Goal: Task Accomplishment & Management: Complete application form

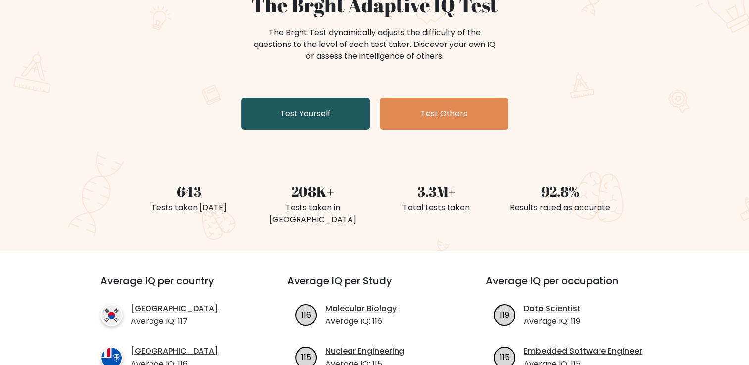
scroll to position [110, 0]
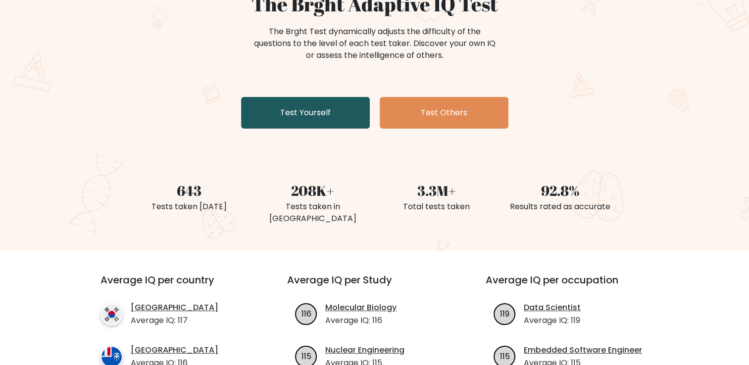
click at [320, 112] on link "Test Yourself" at bounding box center [305, 113] width 129 height 32
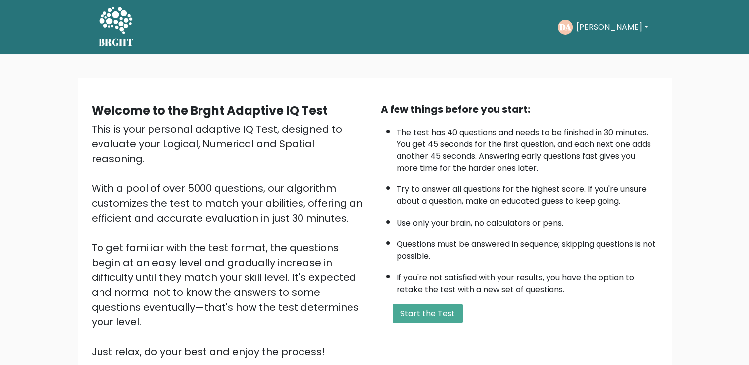
scroll to position [88, 0]
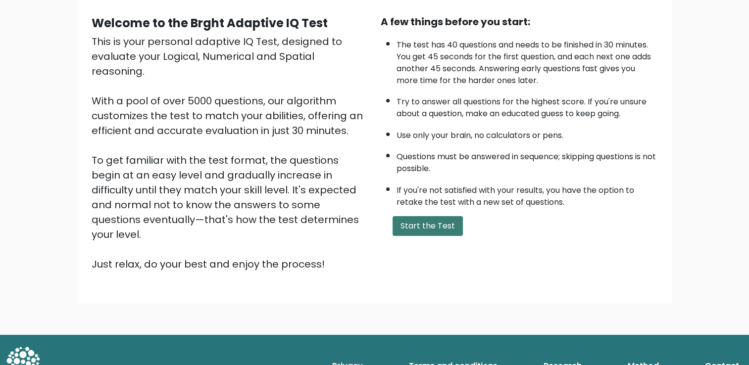
click at [424, 216] on button "Start the Test" at bounding box center [428, 226] width 70 height 20
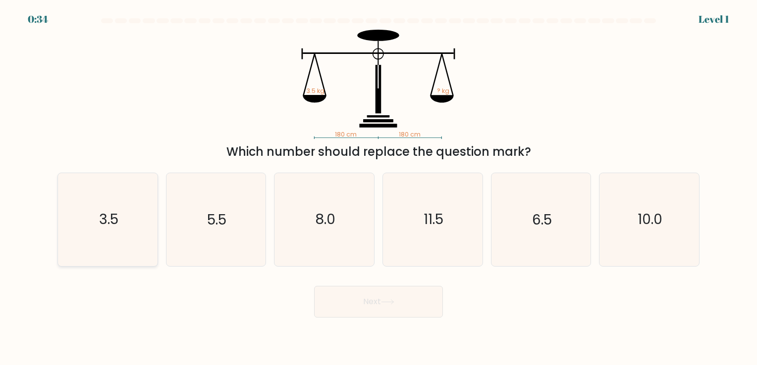
click at [93, 218] on icon "3.5" at bounding box center [107, 219] width 93 height 93
click at [378, 188] on input "a. 3.5" at bounding box center [378, 185] width 0 height 5
radio input "true"
click at [344, 299] on button "Next" at bounding box center [378, 302] width 129 height 32
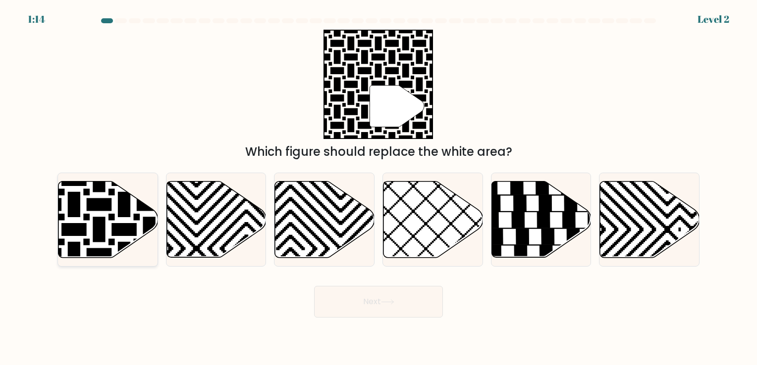
click at [99, 229] on icon at bounding box center [74, 179] width 201 height 201
click at [378, 188] on input "a." at bounding box center [378, 185] width 0 height 5
radio input "true"
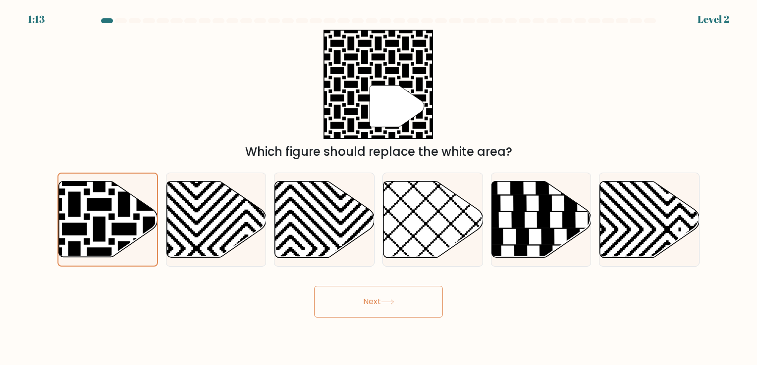
click at [399, 310] on button "Next" at bounding box center [378, 302] width 129 height 32
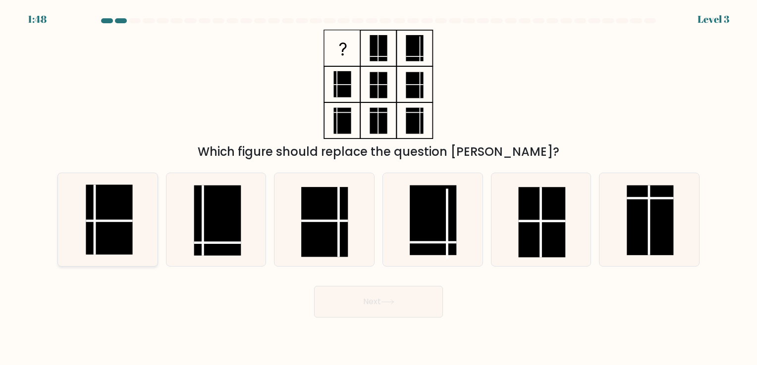
click at [82, 237] on icon at bounding box center [107, 219] width 93 height 93
click at [378, 188] on input "a." at bounding box center [378, 185] width 0 height 5
radio input "true"
click at [264, 252] on div at bounding box center [216, 220] width 101 height 94
click at [378, 188] on input "b." at bounding box center [378, 185] width 0 height 5
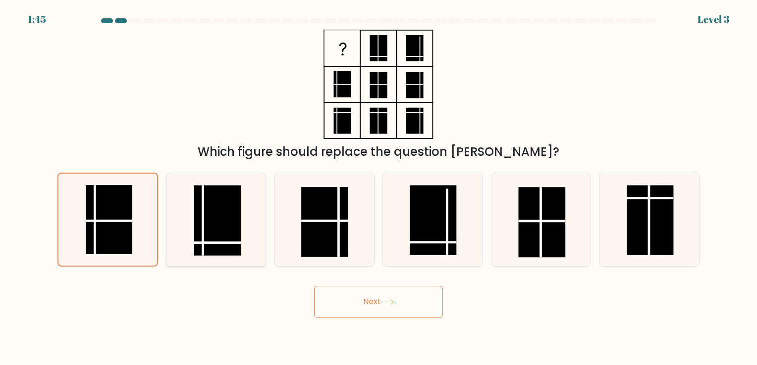
radio input "true"
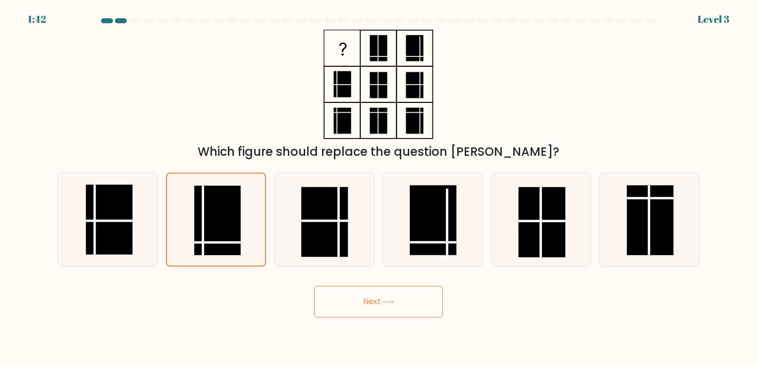
click at [400, 290] on button "Next" at bounding box center [378, 302] width 129 height 32
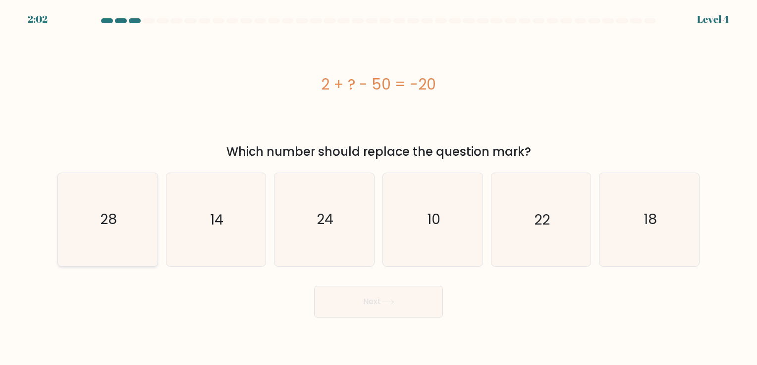
click at [146, 234] on icon "28" at bounding box center [107, 219] width 93 height 93
click at [378, 188] on input "a. 28" at bounding box center [378, 185] width 0 height 5
radio input "true"
click at [361, 304] on button "Next" at bounding box center [378, 302] width 129 height 32
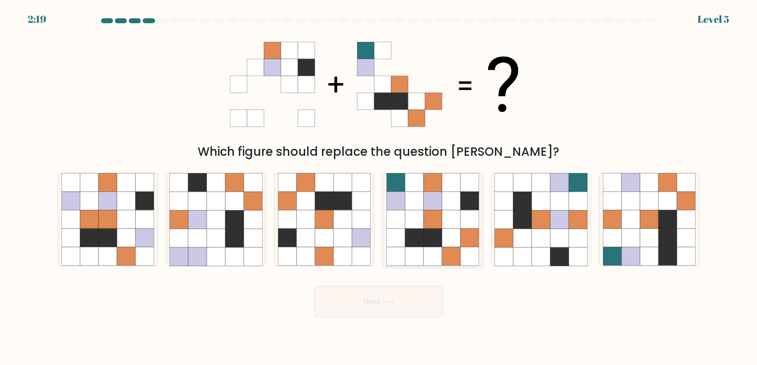
click at [426, 241] on icon at bounding box center [432, 238] width 18 height 18
click at [379, 188] on input "d." at bounding box center [378, 185] width 0 height 5
radio input "true"
click at [390, 310] on button "Next" at bounding box center [378, 302] width 129 height 32
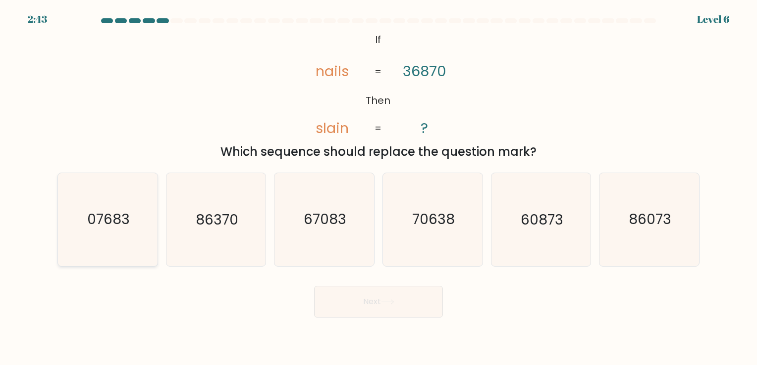
click at [136, 229] on icon "07683" at bounding box center [107, 219] width 93 height 93
click at [378, 188] on input "a. 07683" at bounding box center [378, 185] width 0 height 5
radio input "true"
click at [345, 305] on button "Next" at bounding box center [378, 302] width 129 height 32
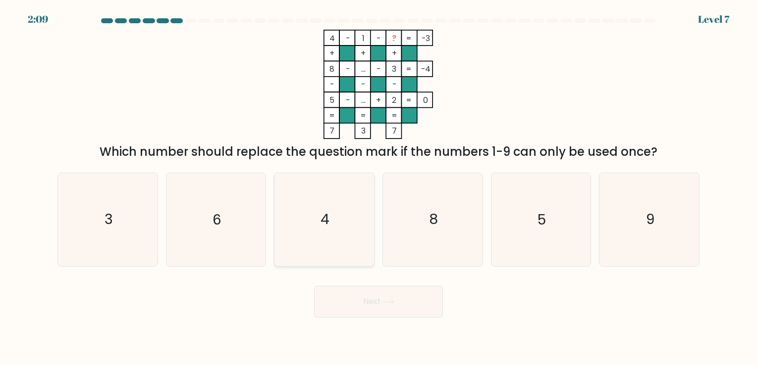
click at [349, 207] on icon "4" at bounding box center [324, 219] width 93 height 93
click at [378, 188] on input "c. 4" at bounding box center [378, 185] width 0 height 5
radio input "true"
click at [376, 307] on button "Next" at bounding box center [378, 302] width 129 height 32
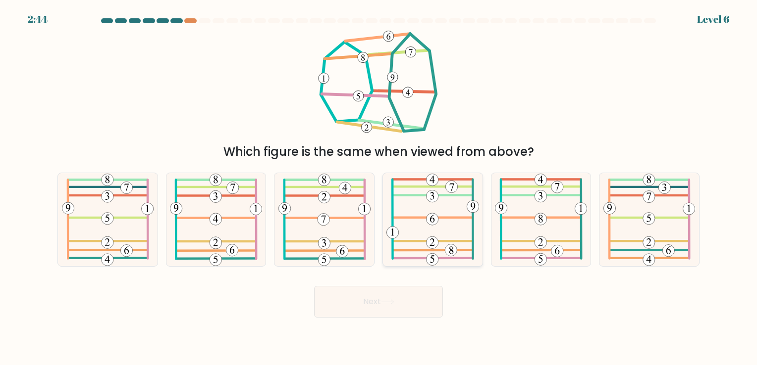
click at [432, 213] on icon at bounding box center [432, 219] width 93 height 93
click at [379, 188] on input "d." at bounding box center [378, 185] width 0 height 5
radio input "true"
click at [404, 286] on button "Next" at bounding box center [378, 302] width 129 height 32
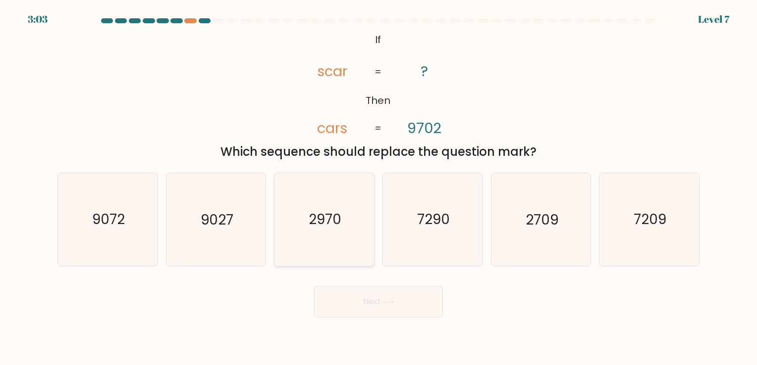
click at [327, 226] on text "2970" at bounding box center [325, 219] width 33 height 19
click at [378, 188] on input "c. 2970" at bounding box center [378, 185] width 0 height 5
radio input "true"
click at [400, 310] on button "Next" at bounding box center [378, 302] width 129 height 32
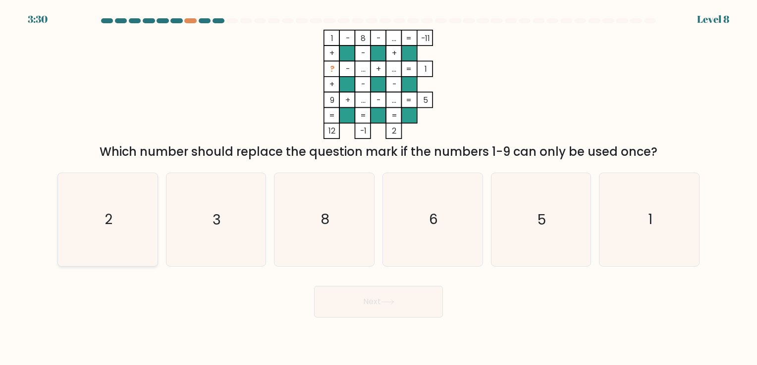
click at [130, 232] on icon "2" at bounding box center [107, 219] width 93 height 93
click at [378, 188] on input "a. 2" at bounding box center [378, 185] width 0 height 5
radio input "true"
click at [355, 298] on button "Next" at bounding box center [378, 302] width 129 height 32
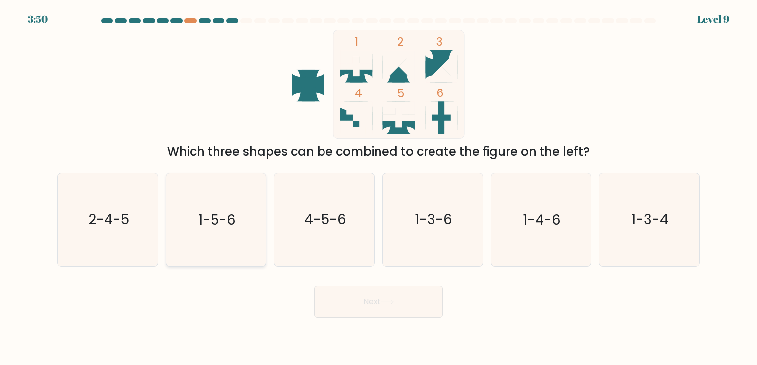
click at [210, 233] on icon "1-5-6" at bounding box center [215, 219] width 93 height 93
click at [378, 188] on input "b. 1-5-6" at bounding box center [378, 185] width 0 height 5
radio input "true"
click at [401, 304] on button "Next" at bounding box center [378, 302] width 129 height 32
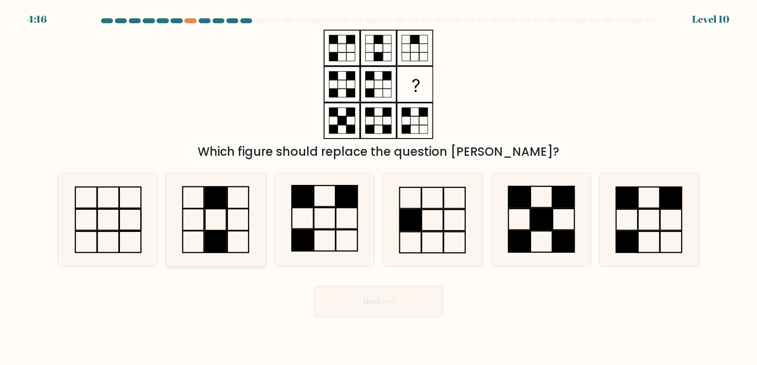
click at [230, 209] on rect at bounding box center [237, 220] width 21 height 22
click at [378, 188] on input "b." at bounding box center [378, 185] width 0 height 5
radio input "true"
click at [380, 290] on button "Next" at bounding box center [378, 302] width 129 height 32
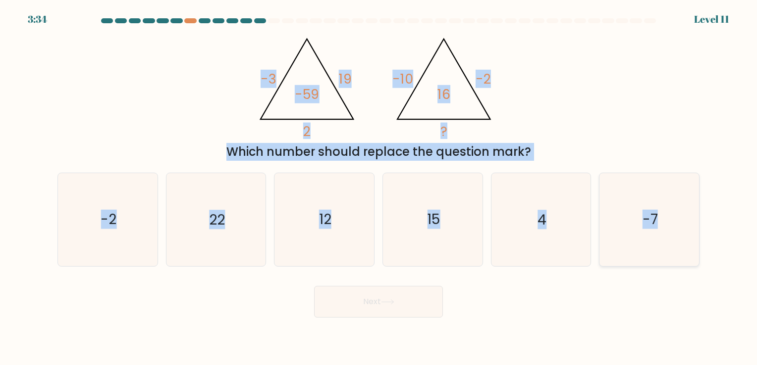
drag, startPoint x: 252, startPoint y: 61, endPoint x: 685, endPoint y: 217, distance: 461.0
click at [685, 217] on form at bounding box center [378, 168] width 757 height 300
copy form "-3 19 2 -59 @import url('https://fonts.googleapis.com/css?family=Abril+Fatface:…"
click at [118, 92] on div "@import url('https://fonts.googleapis.com/css?family=Abril+Fatface:400,100,100i…" at bounding box center [379, 95] width 654 height 131
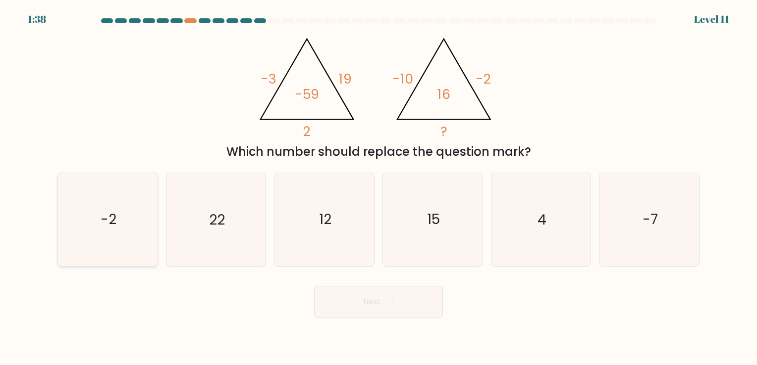
click at [114, 197] on icon "-2" at bounding box center [107, 219] width 93 height 93
click at [378, 188] on input "a. -2" at bounding box center [378, 185] width 0 height 5
radio input "true"
click at [410, 305] on button "Next" at bounding box center [378, 302] width 129 height 32
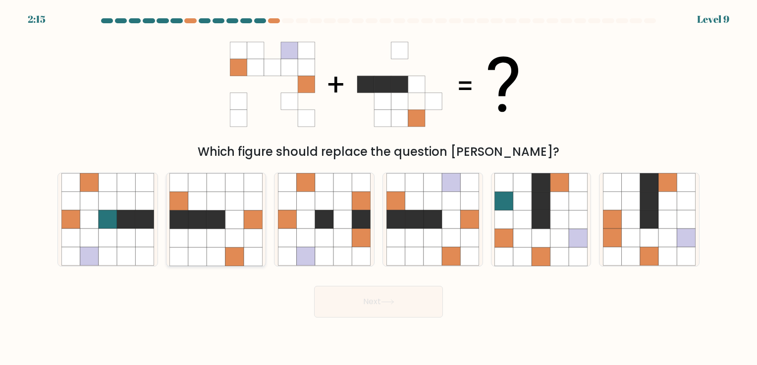
click at [188, 213] on icon at bounding box center [197, 219] width 18 height 18
click at [378, 188] on input "b." at bounding box center [378, 185] width 0 height 5
radio input "true"
click at [381, 304] on button "Next" at bounding box center [378, 302] width 129 height 32
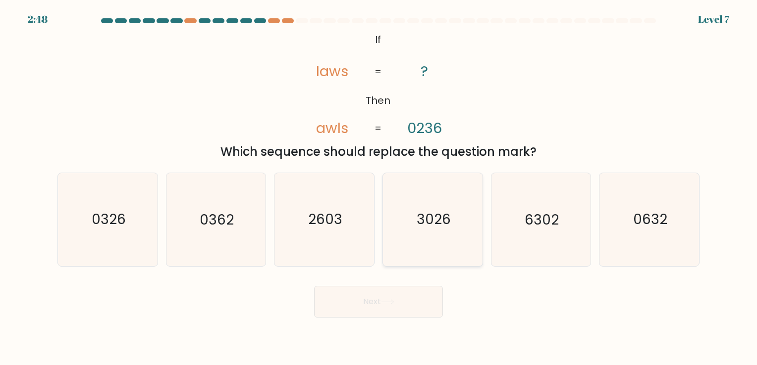
click at [462, 219] on icon "3026" at bounding box center [432, 219] width 93 height 93
click at [379, 188] on input "d. 3026" at bounding box center [378, 185] width 0 height 5
radio input "true"
click at [413, 302] on button "Next" at bounding box center [378, 302] width 129 height 32
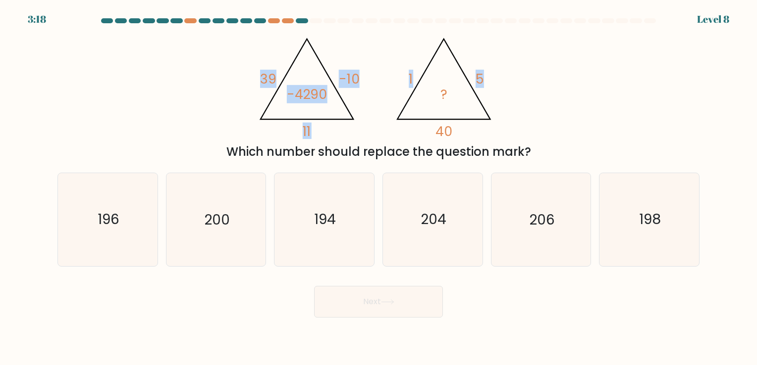
drag, startPoint x: 219, startPoint y: 29, endPoint x: 623, endPoint y: 88, distance: 408.9
click at [623, 88] on form at bounding box center [378, 168] width 757 height 300
click at [623, 88] on div "@import url('https://fonts.googleapis.com/css?family=Abril+Fatface:400,100,100i…" at bounding box center [379, 95] width 654 height 131
click at [578, 108] on div "@import url('https://fonts.googleapis.com/css?family=Abril+Fatface:400,100,100i…" at bounding box center [379, 95] width 654 height 131
click at [234, 204] on icon "200" at bounding box center [215, 219] width 93 height 93
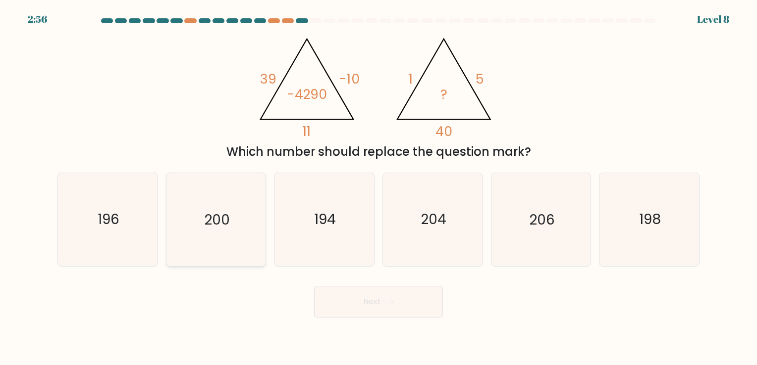
click at [378, 188] on input "b. 200" at bounding box center [378, 185] width 0 height 5
radio input "true"
click at [353, 311] on button "Next" at bounding box center [378, 302] width 129 height 32
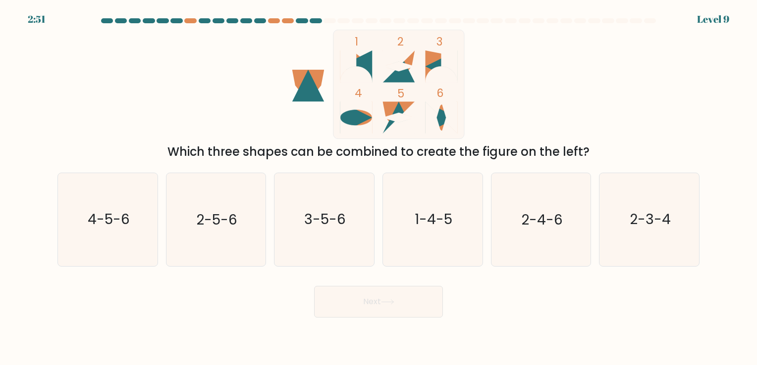
click at [405, 117] on icon at bounding box center [399, 117] width 32 height 9
click at [213, 278] on form at bounding box center [378, 168] width 757 height 300
click at [232, 247] on icon "2-5-6" at bounding box center [215, 219] width 93 height 93
click at [378, 188] on input "b. 2-5-6" at bounding box center [378, 185] width 0 height 5
radio input "true"
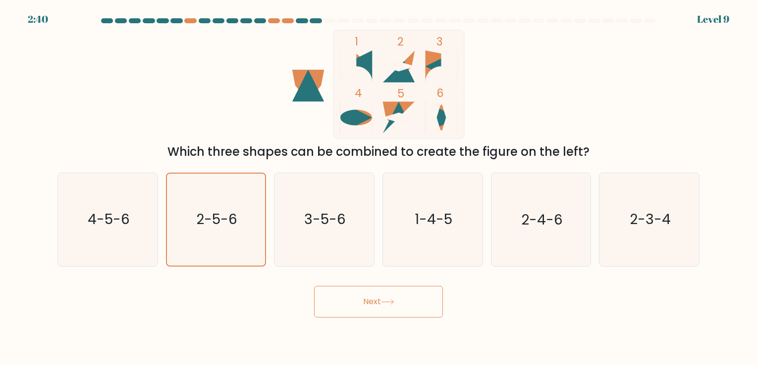
click at [358, 298] on button "Next" at bounding box center [378, 302] width 129 height 32
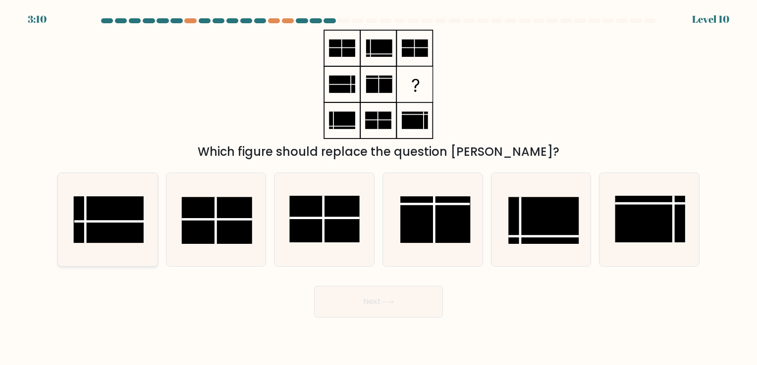
click at [113, 206] on rect at bounding box center [108, 220] width 70 height 47
click at [378, 188] on input "a." at bounding box center [378, 185] width 0 height 5
radio input "true"
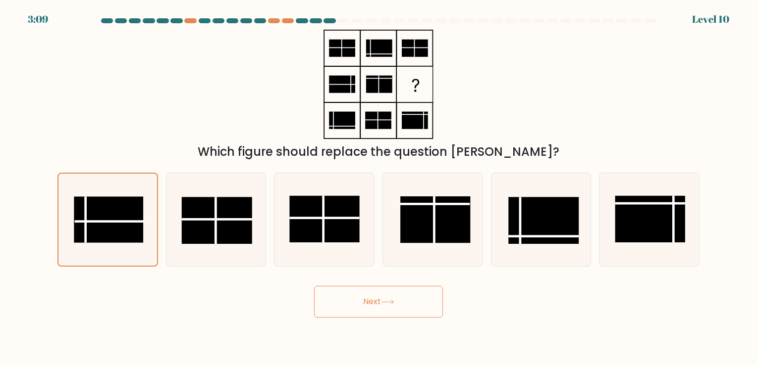
click at [377, 304] on button "Next" at bounding box center [378, 302] width 129 height 32
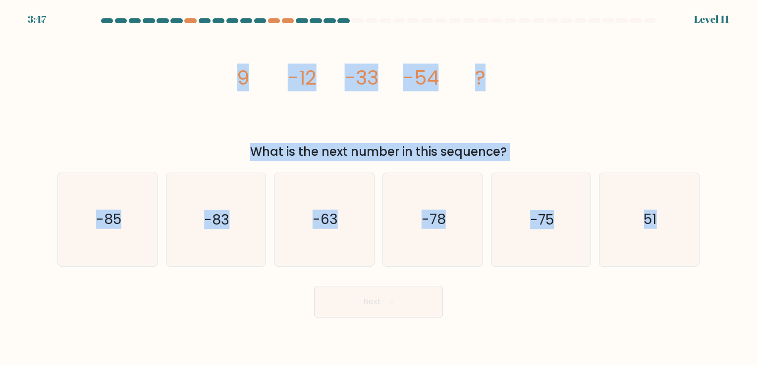
drag, startPoint x: 222, startPoint y: 62, endPoint x: 661, endPoint y: 268, distance: 484.7
click at [661, 268] on form at bounding box center [378, 168] width 757 height 300
copy form "9 -12 -33 -54 ? What is the next number in this sequence? a. -85 b. -83 c. -63 …"
click at [565, 254] on icon "-75" at bounding box center [540, 219] width 93 height 93
click at [379, 188] on input "e. -75" at bounding box center [378, 185] width 0 height 5
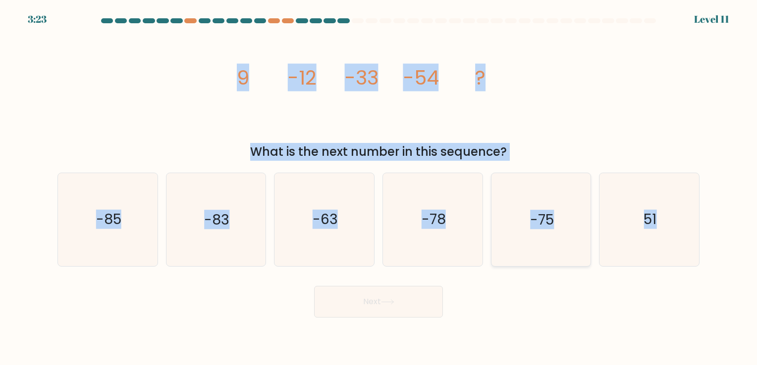
radio input "true"
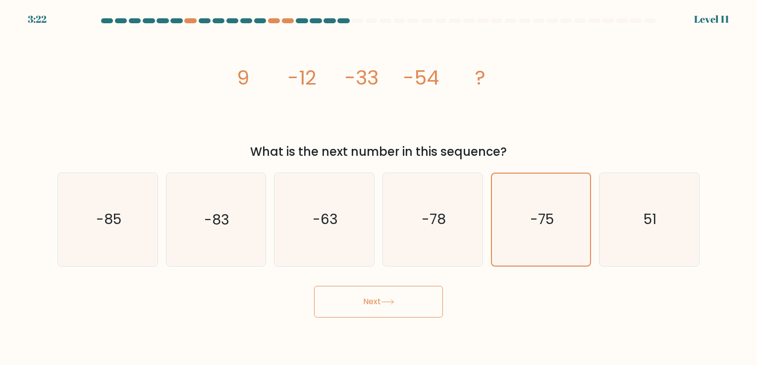
click at [396, 296] on button "Next" at bounding box center [378, 302] width 129 height 32
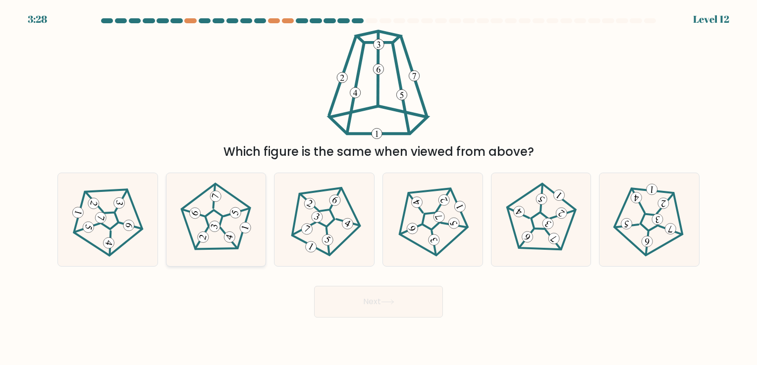
click at [210, 225] on 779 at bounding box center [213, 226] width 13 height 13
click at [378, 188] on input "b." at bounding box center [378, 185] width 0 height 5
radio input "true"
click at [388, 309] on button "Next" at bounding box center [378, 302] width 129 height 32
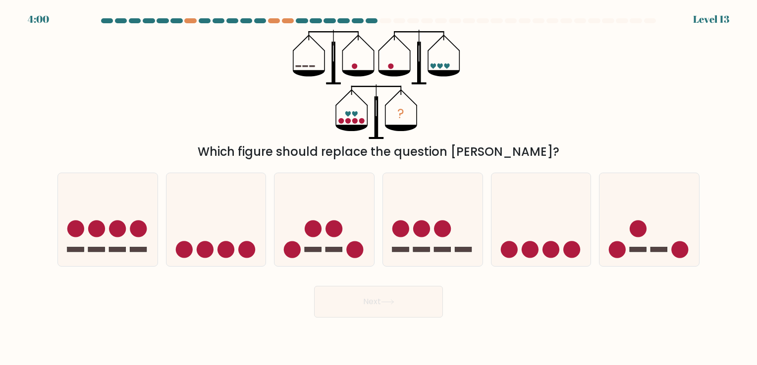
drag, startPoint x: 572, startPoint y: 225, endPoint x: 472, endPoint y: 269, distance: 110.0
click at [472, 269] on form at bounding box center [378, 168] width 757 height 300
click at [149, 253] on icon at bounding box center [108, 220] width 100 height 82
click at [378, 188] on input "a." at bounding box center [378, 185] width 0 height 5
radio input "true"
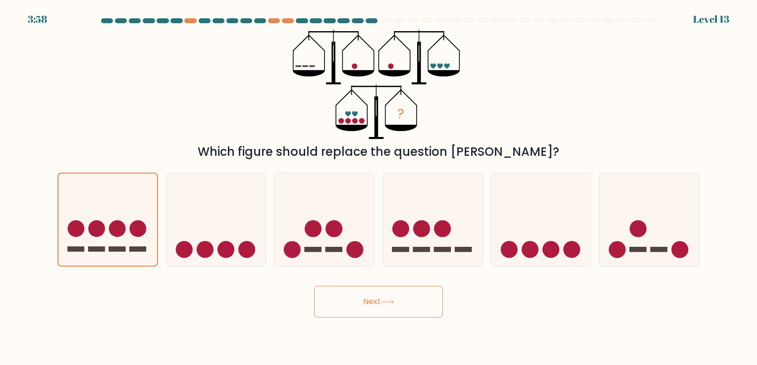
click at [383, 298] on button "Next" at bounding box center [378, 302] width 129 height 32
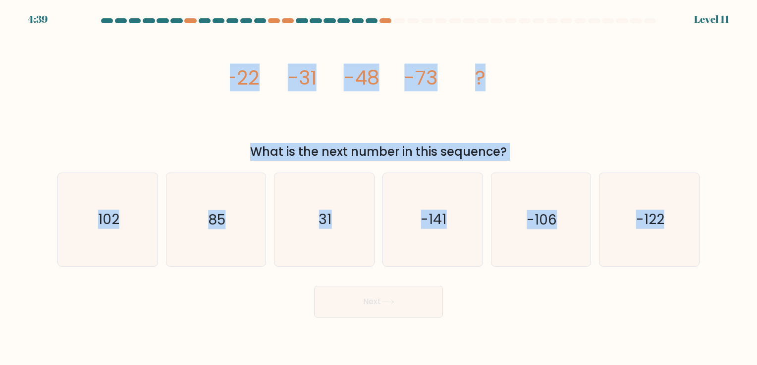
drag, startPoint x: 173, startPoint y: 58, endPoint x: 670, endPoint y: 297, distance: 550.8
click at [670, 297] on form at bounding box center [378, 168] width 757 height 300
copy form "-22 -31 -48 -73 ? What is the next number in this sequence? a. 102 b. 85 c. 31 …"
click at [330, 223] on text "31" at bounding box center [325, 219] width 13 height 19
click at [378, 188] on input "c. 31" at bounding box center [378, 185] width 0 height 5
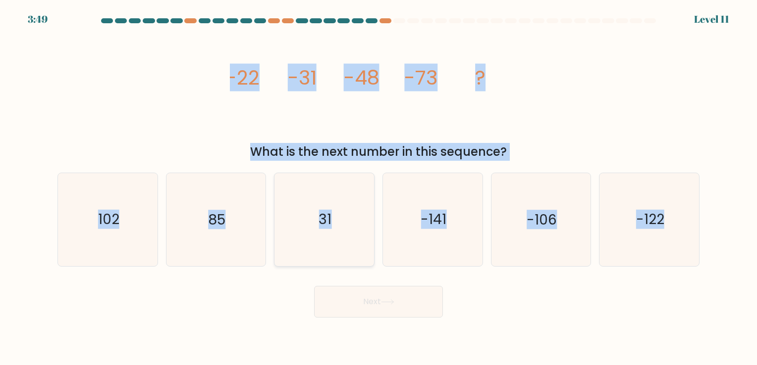
radio input "true"
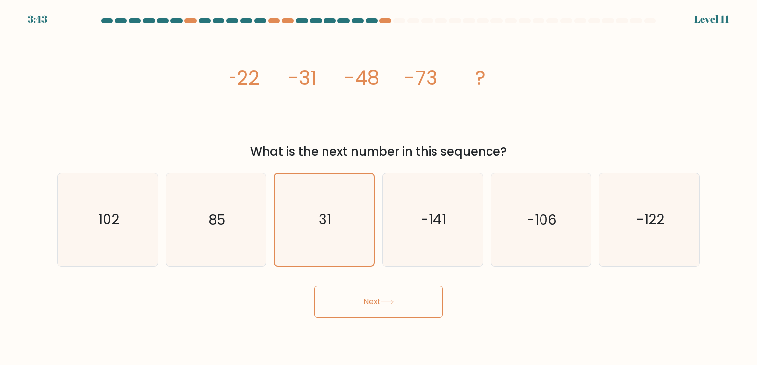
click at [401, 310] on button "Next" at bounding box center [378, 302] width 129 height 32
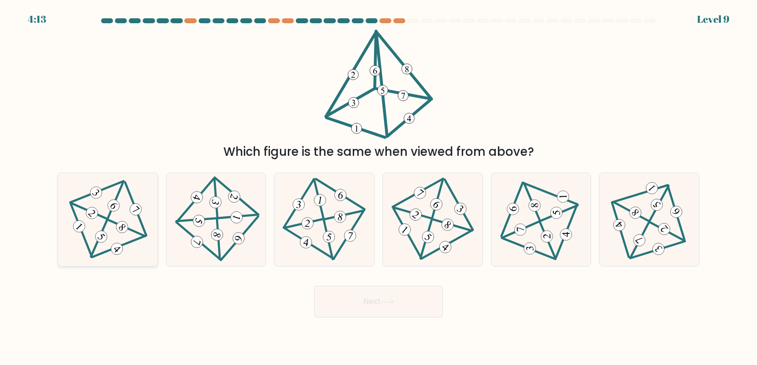
click at [112, 210] on 226 at bounding box center [113, 206] width 16 height 16
click at [378, 188] on input "a." at bounding box center [378, 185] width 0 height 5
radio input "true"
click at [353, 300] on button "Next" at bounding box center [378, 302] width 129 height 32
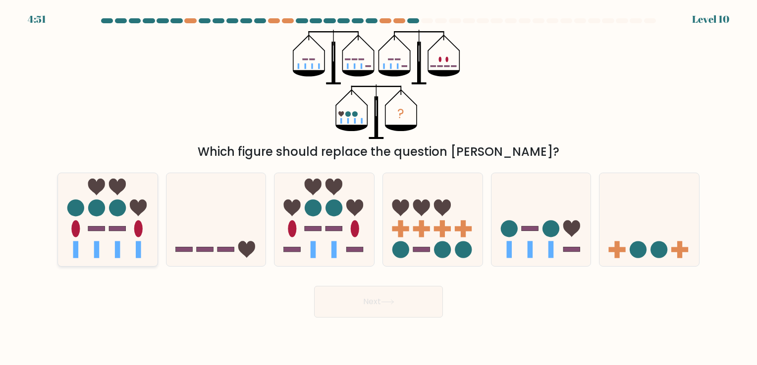
click at [150, 224] on icon at bounding box center [108, 220] width 100 height 82
click at [378, 188] on input "a." at bounding box center [378, 185] width 0 height 5
radio input "true"
click at [366, 315] on button "Next" at bounding box center [378, 302] width 129 height 32
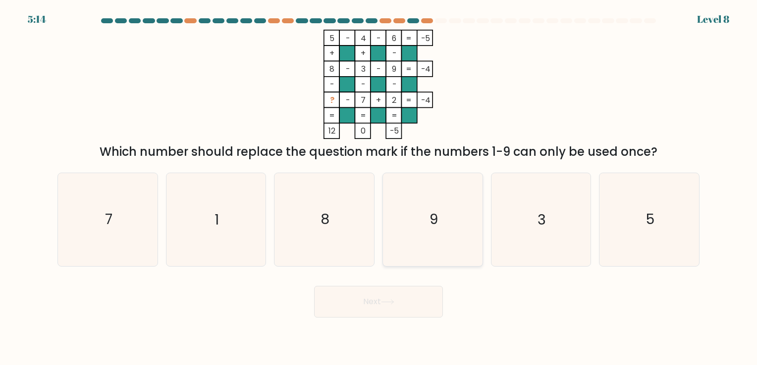
drag, startPoint x: 366, startPoint y: 315, endPoint x: 449, endPoint y: 246, distance: 107.9
click at [449, 246] on form at bounding box center [378, 168] width 757 height 300
click at [449, 246] on icon "9" at bounding box center [432, 219] width 93 height 93
click at [379, 188] on input "d. 9" at bounding box center [378, 185] width 0 height 5
radio input "true"
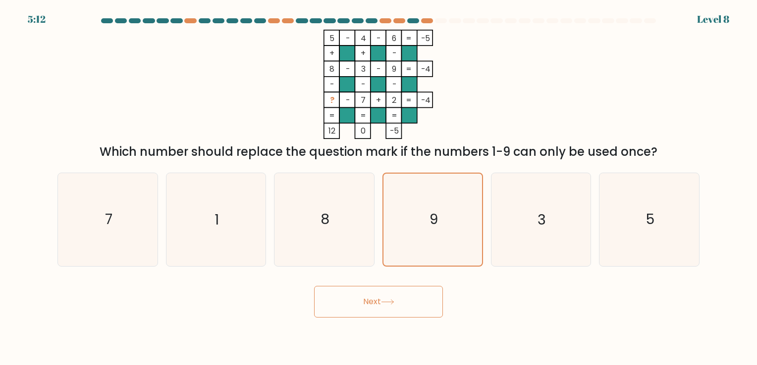
click at [427, 308] on button "Next" at bounding box center [378, 302] width 129 height 32
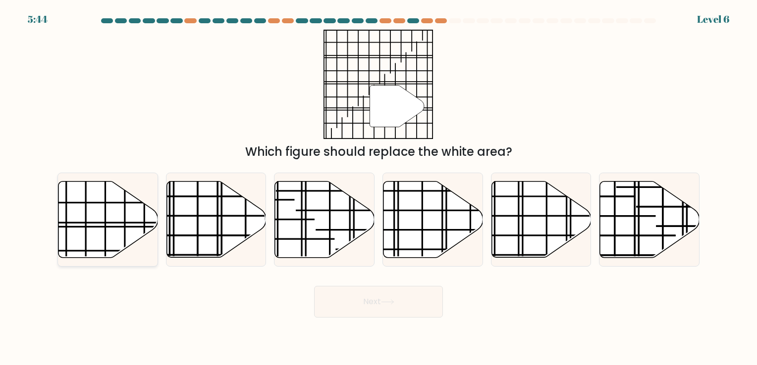
click at [77, 205] on icon at bounding box center [108, 219] width 100 height 76
click at [378, 188] on input "a." at bounding box center [378, 185] width 0 height 5
radio input "true"
click at [371, 304] on button "Next" at bounding box center [378, 302] width 129 height 32
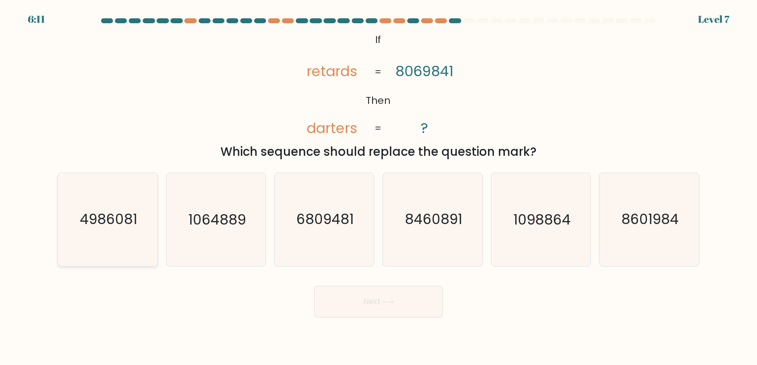
click at [105, 233] on icon "4986081" at bounding box center [107, 219] width 93 height 93
click at [378, 188] on input "a. 4986081" at bounding box center [378, 185] width 0 height 5
radio input "true"
click at [335, 300] on button "Next" at bounding box center [378, 302] width 129 height 32
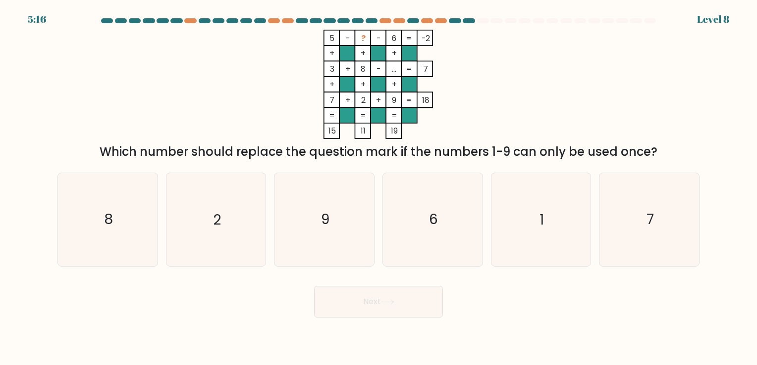
click at [486, 253] on div "d. 6" at bounding box center [432, 220] width 108 height 94
click at [515, 247] on icon "1" at bounding box center [540, 219] width 93 height 93
click at [379, 188] on input "e. 1" at bounding box center [378, 185] width 0 height 5
radio input "true"
click at [410, 306] on button "Next" at bounding box center [378, 302] width 129 height 32
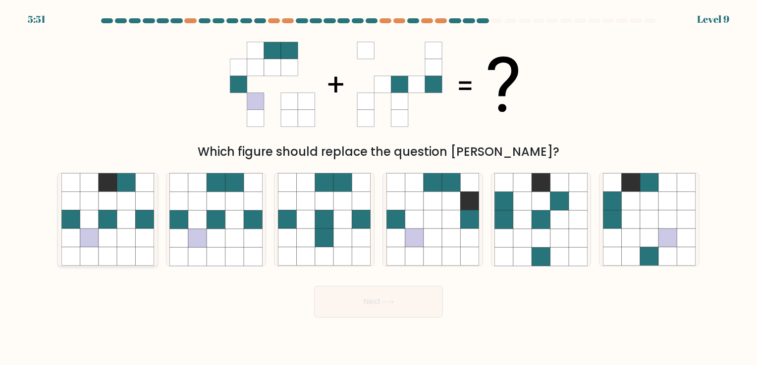
click at [106, 255] on icon at bounding box center [108, 257] width 18 height 18
click at [378, 188] on input "a." at bounding box center [378, 185] width 0 height 5
radio input "true"
click at [248, 206] on icon at bounding box center [253, 201] width 18 height 18
click at [378, 188] on input "b." at bounding box center [378, 185] width 0 height 5
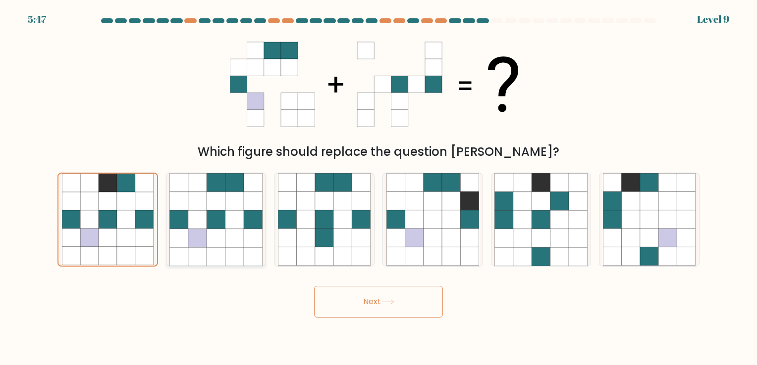
radio input "true"
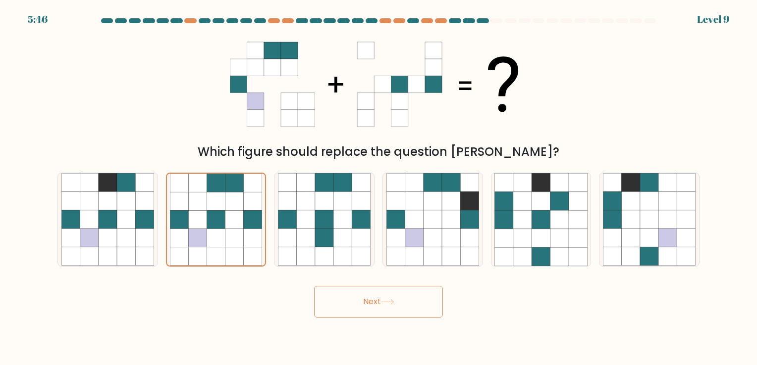
click at [370, 297] on button "Next" at bounding box center [378, 302] width 129 height 32
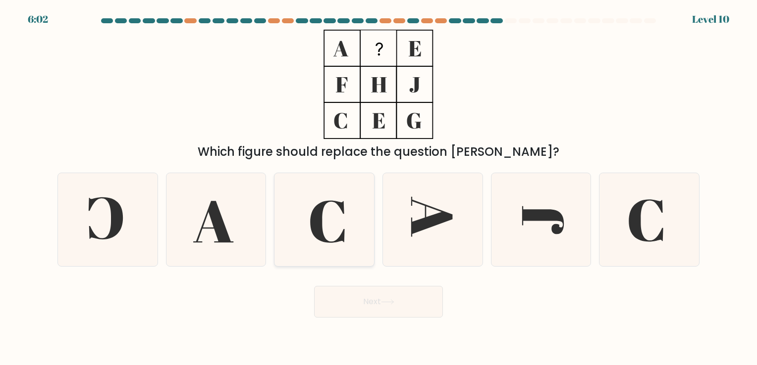
click at [342, 220] on icon at bounding box center [324, 219] width 93 height 93
click at [378, 188] on input "c." at bounding box center [378, 185] width 0 height 5
radio input "true"
click at [362, 302] on button "Next" at bounding box center [378, 302] width 129 height 32
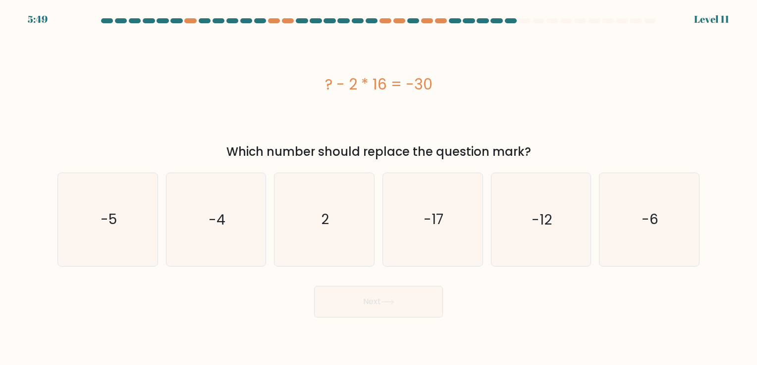
drag, startPoint x: 149, startPoint y: 51, endPoint x: 156, endPoint y: 58, distance: 10.9
click at [156, 58] on div "? - 2 * 16 = -30" at bounding box center [378, 84] width 642 height 109
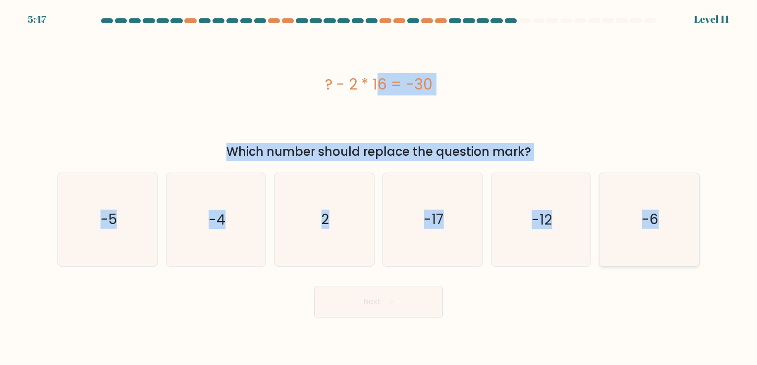
drag, startPoint x: 156, startPoint y: 58, endPoint x: 692, endPoint y: 229, distance: 562.2
click at [692, 229] on form "a. 2" at bounding box center [378, 168] width 757 height 300
copy form "? - 2 * 16 = -30 Which number should replace the question mark? a. -5 b. -4 c. …"
click at [329, 228] on icon "2" at bounding box center [324, 219] width 93 height 93
click at [378, 188] on input "c. 2" at bounding box center [378, 185] width 0 height 5
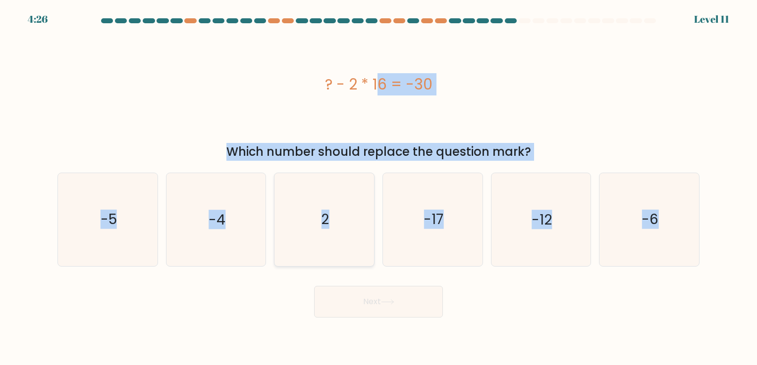
radio input "true"
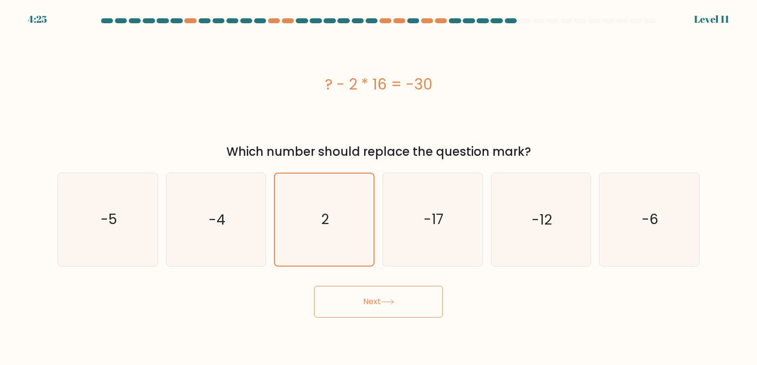
click at [369, 314] on button "Next" at bounding box center [378, 302] width 129 height 32
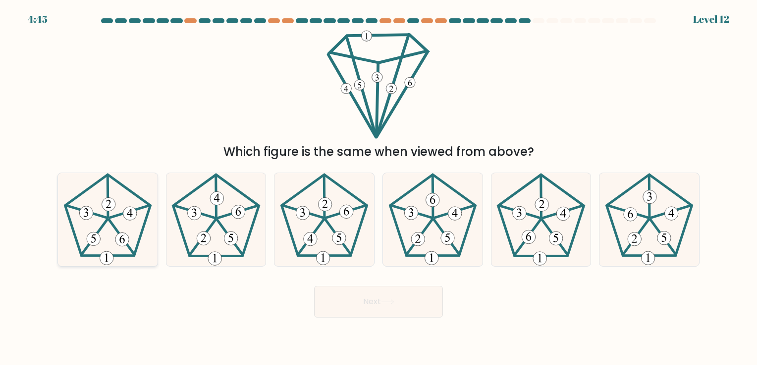
click at [103, 216] on 448 at bounding box center [86, 212] width 41 height 12
click at [378, 188] on input "a." at bounding box center [378, 185] width 0 height 5
radio input "true"
click at [368, 301] on button "Next" at bounding box center [378, 302] width 129 height 32
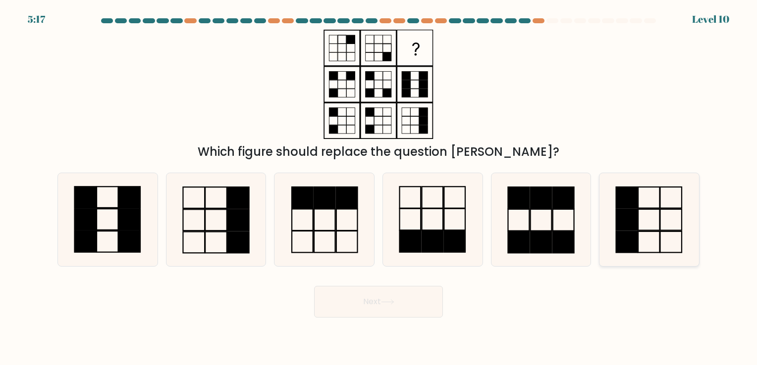
click at [658, 202] on icon at bounding box center [649, 219] width 93 height 93
click at [379, 188] on input "f." at bounding box center [378, 185] width 0 height 5
radio input "true"
click at [412, 289] on button "Next" at bounding box center [378, 302] width 129 height 32
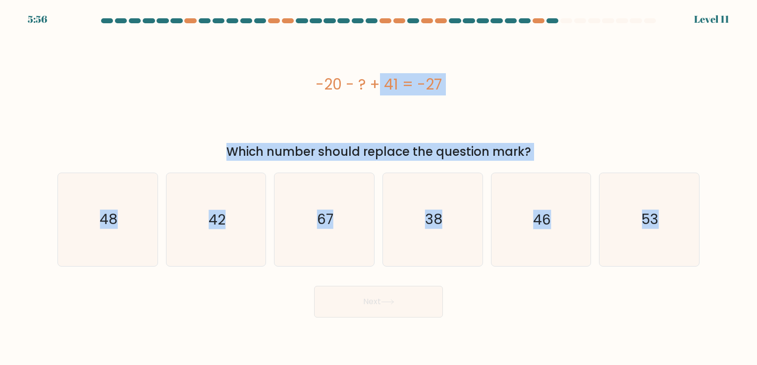
drag, startPoint x: 219, startPoint y: 42, endPoint x: 758, endPoint y: 309, distance: 601.7
click at [756, 309] on html "5:56 Level 11" at bounding box center [378, 182] width 757 height 365
copy form "-20 - ? + 41 = -27 Which number should replace the question mark? a. 48 b. 42 c…"
click at [466, 122] on div "-20 - ? + 41 = -27" at bounding box center [378, 84] width 642 height 109
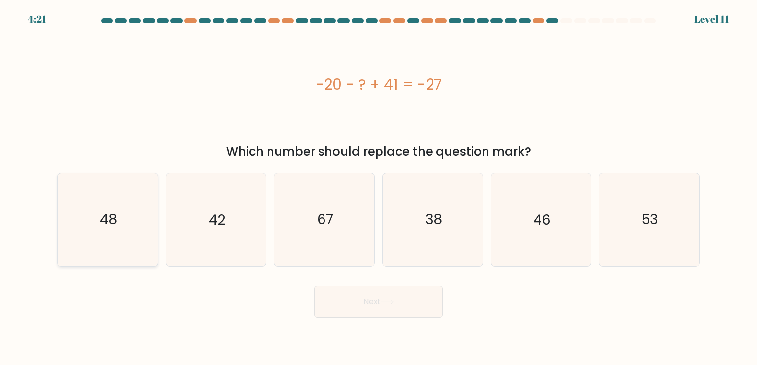
click at [122, 207] on icon "48" at bounding box center [107, 219] width 93 height 93
click at [378, 188] on input "a. 48" at bounding box center [378, 185] width 0 height 5
radio input "true"
click at [373, 301] on button "Next" at bounding box center [378, 302] width 129 height 32
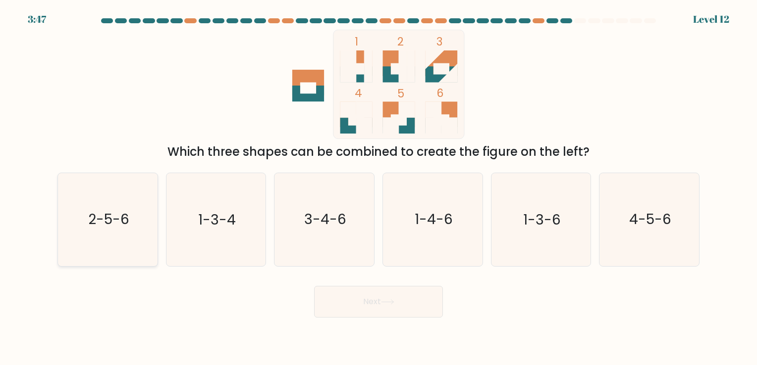
click at [141, 213] on icon "2-5-6" at bounding box center [107, 219] width 93 height 93
click at [378, 188] on input "a. 2-5-6" at bounding box center [378, 185] width 0 height 5
radio input "true"
click at [363, 308] on button "Next" at bounding box center [378, 302] width 129 height 32
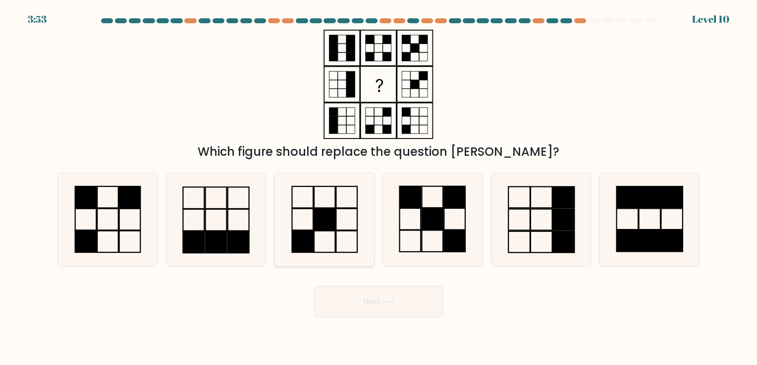
click at [326, 217] on rect at bounding box center [324, 220] width 21 height 22
click at [378, 188] on input "c." at bounding box center [378, 185] width 0 height 5
radio input "true"
click at [379, 308] on button "Next" at bounding box center [378, 302] width 129 height 32
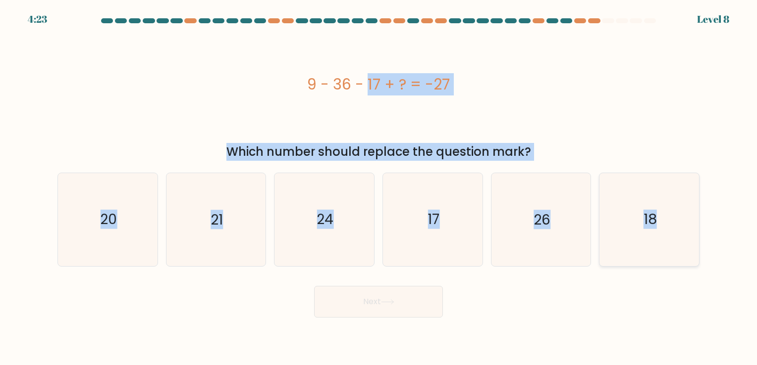
drag, startPoint x: 275, startPoint y: 56, endPoint x: 654, endPoint y: 221, distance: 412.5
click at [654, 221] on form "a." at bounding box center [378, 168] width 757 height 300
copy form "9 - 36 - 17 + ? = -27 Which number should replace the question mark? a. 20 b. 2…"
click at [654, 221] on text "18" at bounding box center [649, 219] width 13 height 19
click at [379, 188] on input "f. 18" at bounding box center [378, 185] width 0 height 5
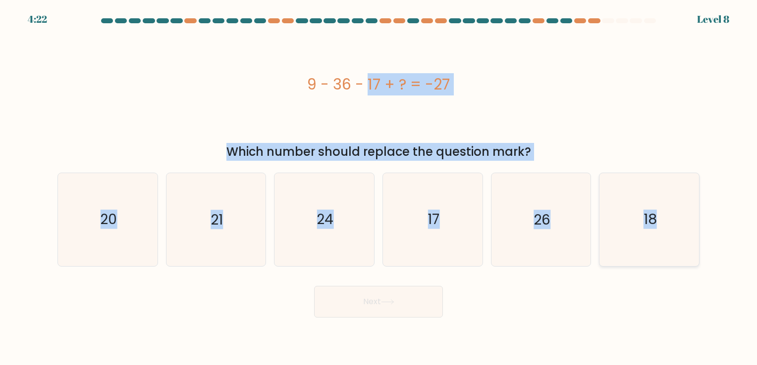
radio input "true"
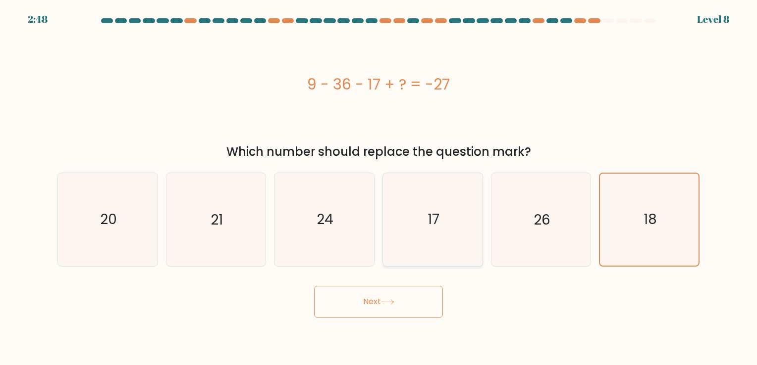
click at [432, 242] on icon "17" at bounding box center [432, 219] width 93 height 93
click at [379, 188] on input "d. 17" at bounding box center [378, 185] width 0 height 5
radio input "true"
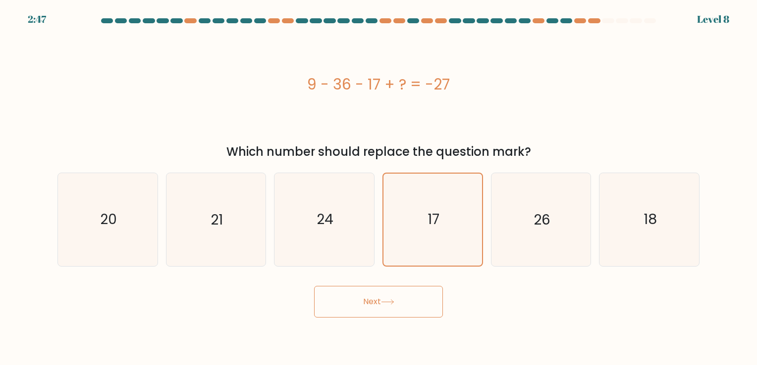
click at [403, 291] on button "Next" at bounding box center [378, 302] width 129 height 32
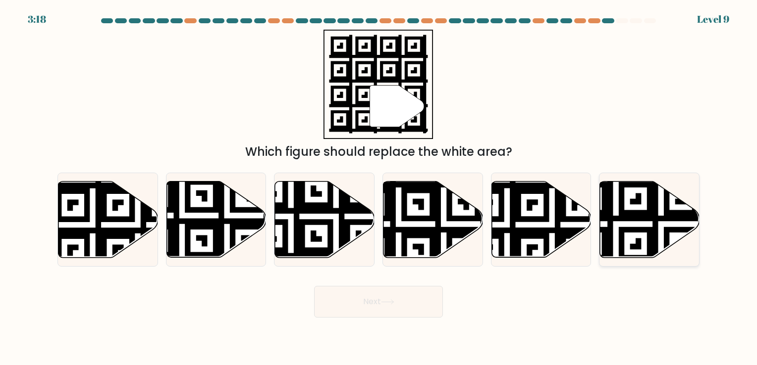
click at [645, 219] on icon at bounding box center [615, 179] width 180 height 180
click at [379, 188] on input "f." at bounding box center [378, 185] width 0 height 5
radio input "true"
click at [433, 304] on button "Next" at bounding box center [378, 302] width 129 height 32
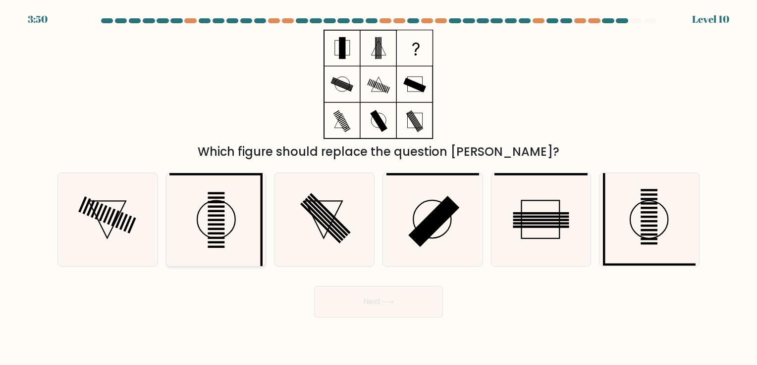
click at [232, 212] on icon at bounding box center [215, 219] width 93 height 93
click at [378, 188] on input "b." at bounding box center [378, 185] width 0 height 5
radio input "true"
click at [402, 312] on button "Next" at bounding box center [378, 302] width 129 height 32
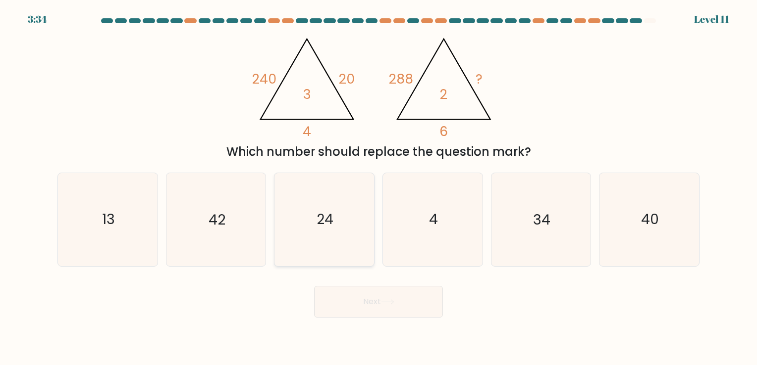
click at [339, 247] on icon "24" at bounding box center [324, 219] width 93 height 93
click at [378, 188] on input "c. 24" at bounding box center [378, 185] width 0 height 5
radio input "true"
click at [363, 309] on button "Next" at bounding box center [378, 302] width 129 height 32
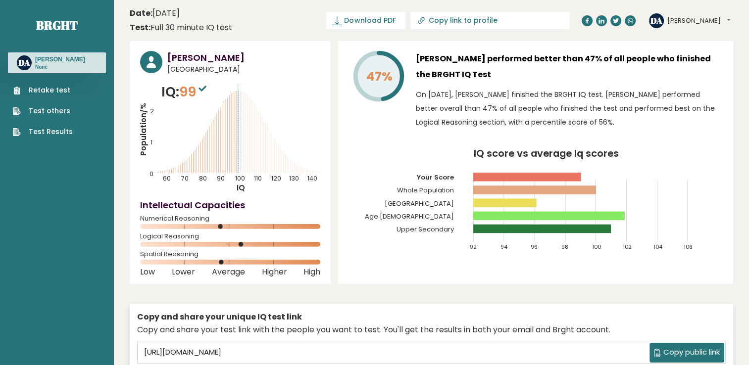
click at [387, 133] on div "47%" at bounding box center [378, 92] width 59 height 83
